Goal: Transaction & Acquisition: Purchase product/service

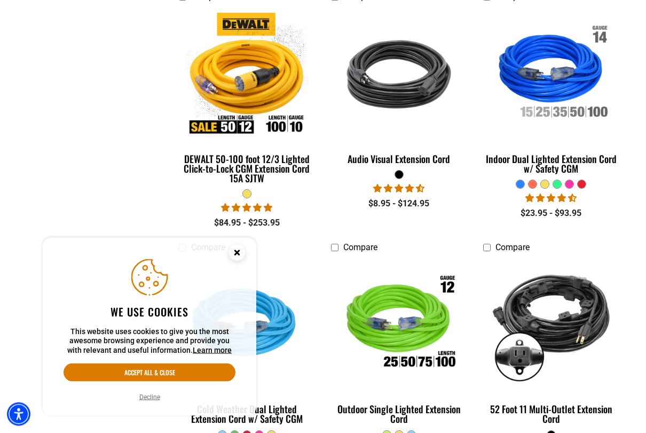
scroll to position [558, 0]
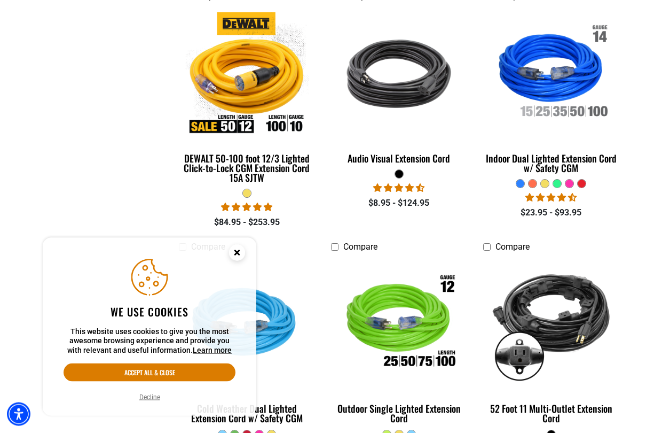
click at [240, 252] on circle "Close this option" at bounding box center [237, 253] width 16 height 16
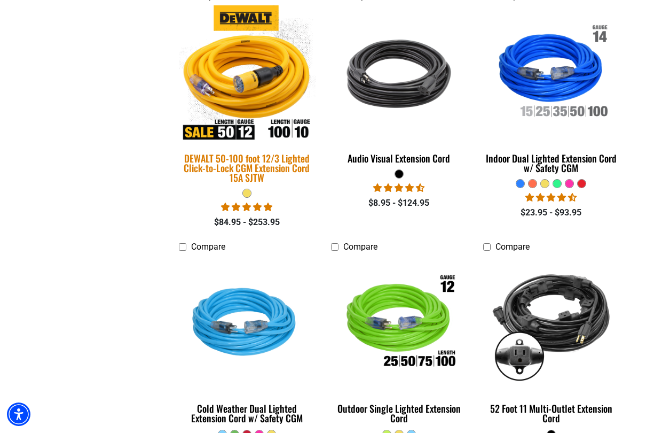
click at [279, 158] on div "DEWALT 50-100 foot 12/3 Lighted Click-to-Lock CGM Extension Cord 15A SJTW" at bounding box center [247, 167] width 136 height 29
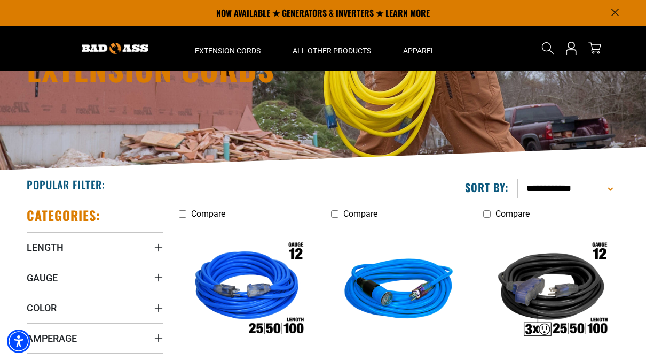
scroll to position [0, 0]
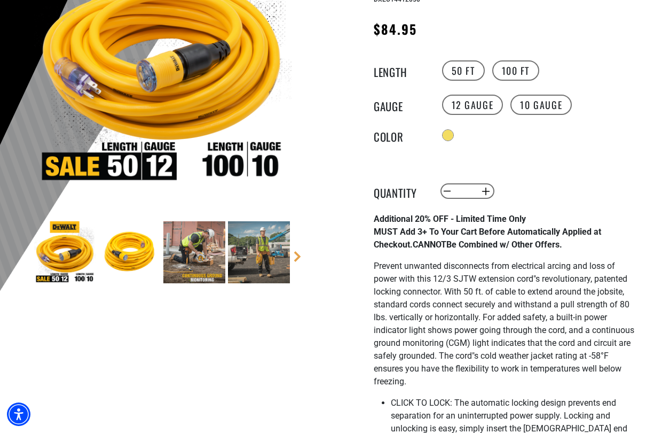
scroll to position [202, 0]
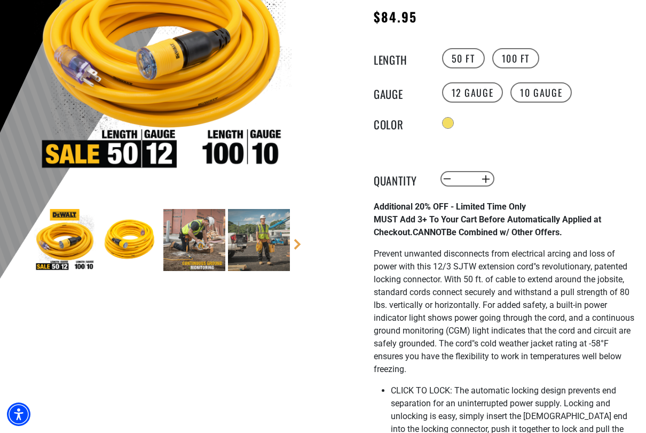
click at [610, 217] on p "Additional 20% OFF - Limited Time Only MUST Add 3+ To Your Cart Before Automati…" at bounding box center [505, 219] width 262 height 38
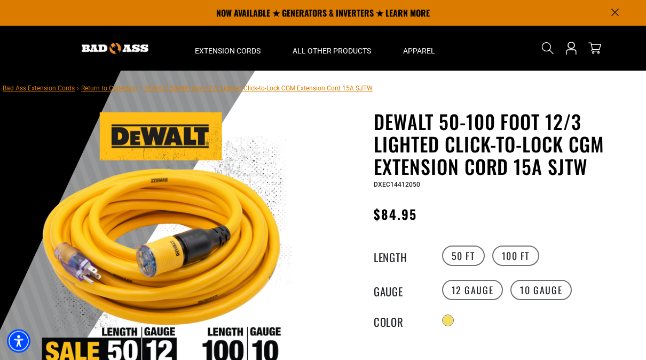
scroll to position [0, 0]
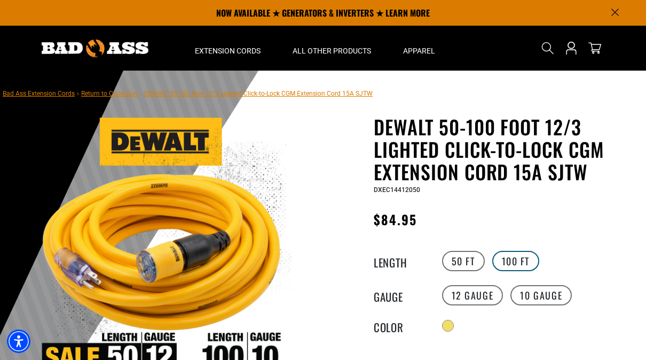
click at [527, 263] on label "100 FT" at bounding box center [517, 261] width 48 height 20
click at [474, 259] on label "50 FT" at bounding box center [463, 261] width 43 height 20
